Goal: Information Seeking & Learning: Learn about a topic

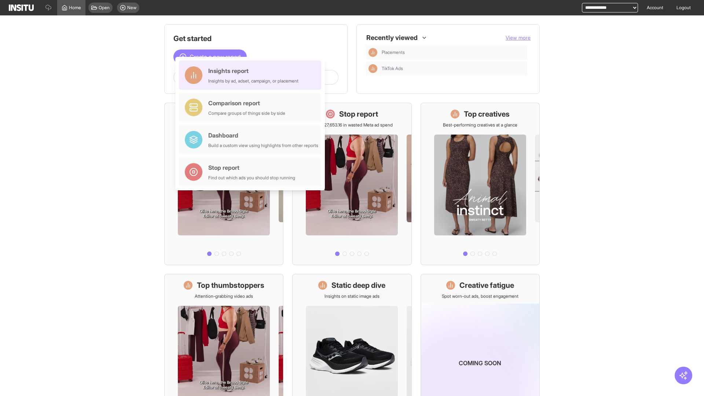
click at [252, 75] on div "Insights report Insights by ad, adset, campaign, or placement" at bounding box center [253, 75] width 90 height 18
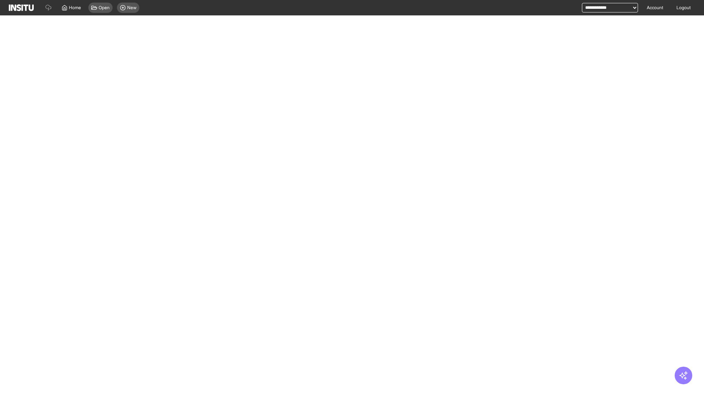
select select "**"
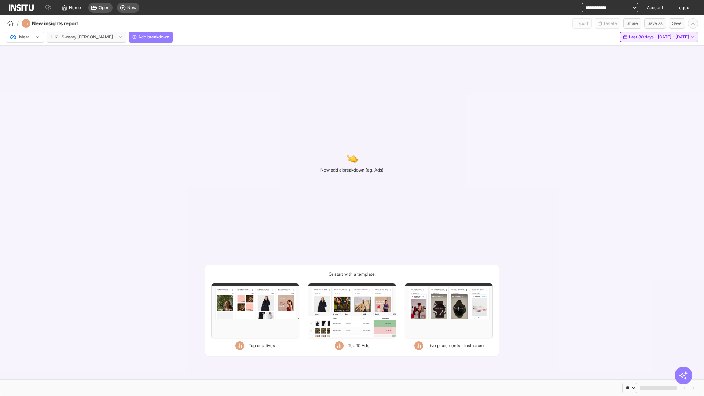
click at [644, 37] on span "Last 30 days - [DATE] - [DATE]" at bounding box center [659, 37] width 60 height 6
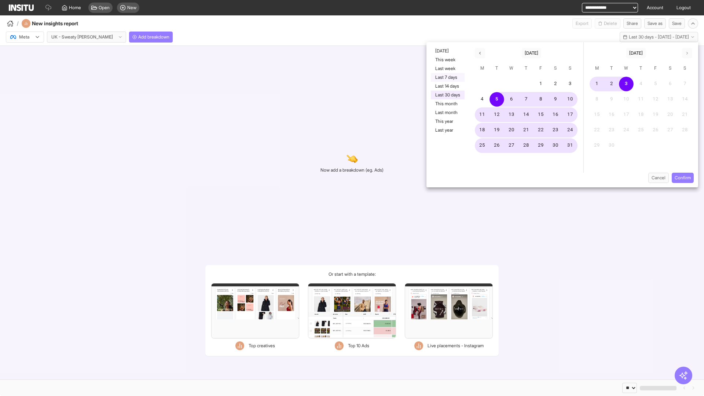
click at [447, 77] on button "Last 7 days" at bounding box center [448, 77] width 34 height 9
